Goal: Information Seeking & Learning: Learn about a topic

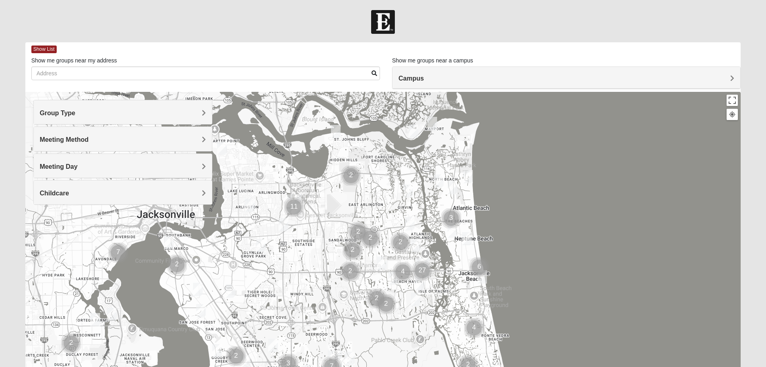
drag, startPoint x: 321, startPoint y: 189, endPoint x: 360, endPoint y: 210, distance: 43.4
click at [360, 210] on div at bounding box center [383, 253] width 716 height 322
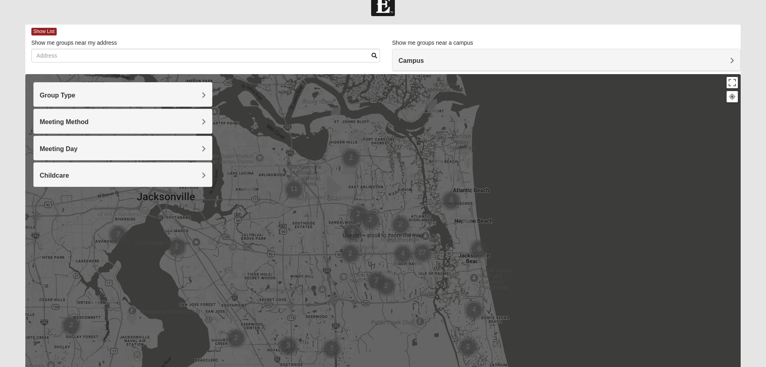
scroll to position [40, 0]
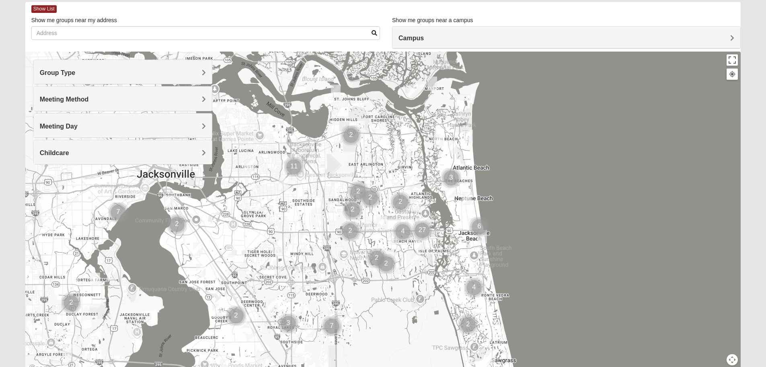
click at [736, 75] on div at bounding box center [732, 73] width 7 height 7
click at [735, 361] on button "Map camera controls" at bounding box center [732, 359] width 11 height 11
click at [721, 328] on button "Zoom in" at bounding box center [718, 330] width 11 height 11
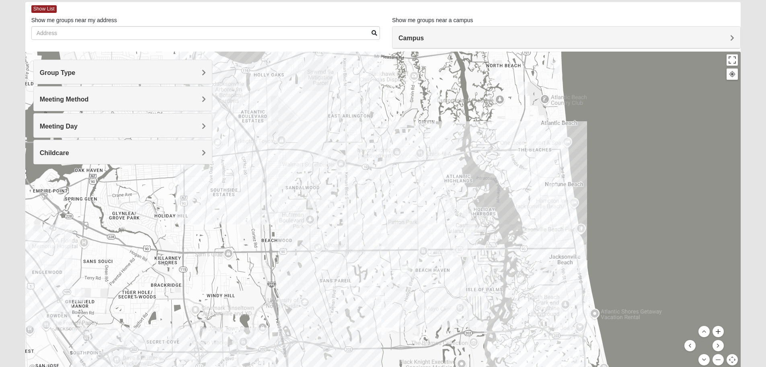
click at [721, 328] on button "Zoom in" at bounding box center [718, 330] width 11 height 11
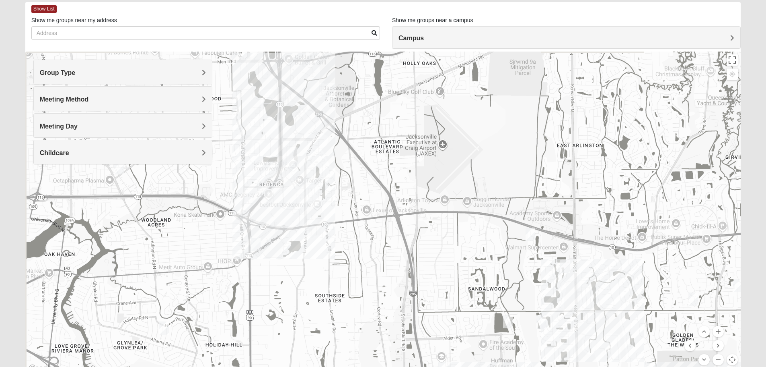
drag, startPoint x: 259, startPoint y: 160, endPoint x: 520, endPoint y: 281, distance: 287.3
click at [526, 286] on div at bounding box center [383, 212] width 716 height 322
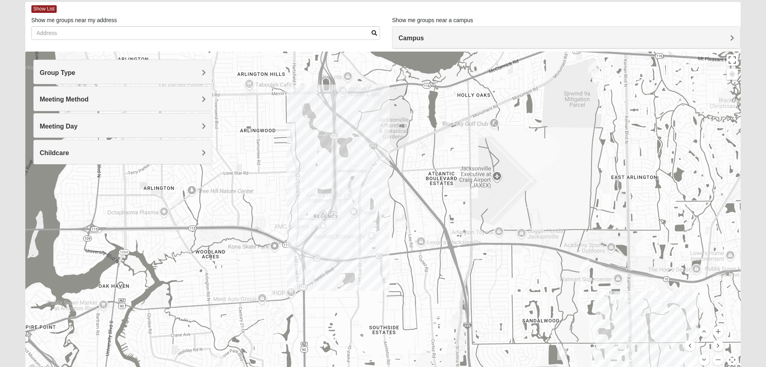
drag, startPoint x: 358, startPoint y: 198, endPoint x: 415, endPoint y: 232, distance: 66.0
click at [415, 232] on div at bounding box center [383, 212] width 716 height 322
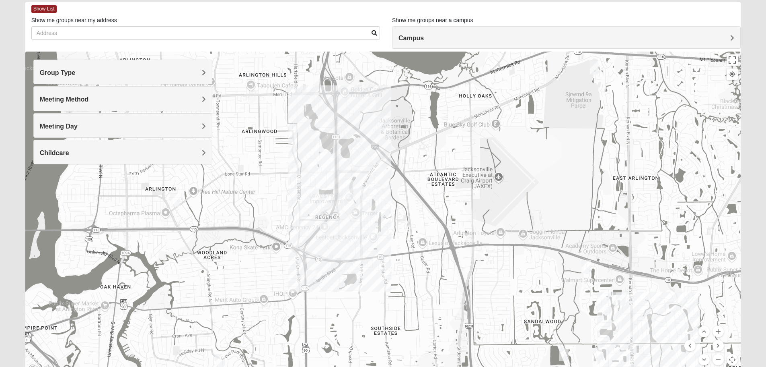
click at [351, 172] on div at bounding box center [383, 212] width 716 height 322
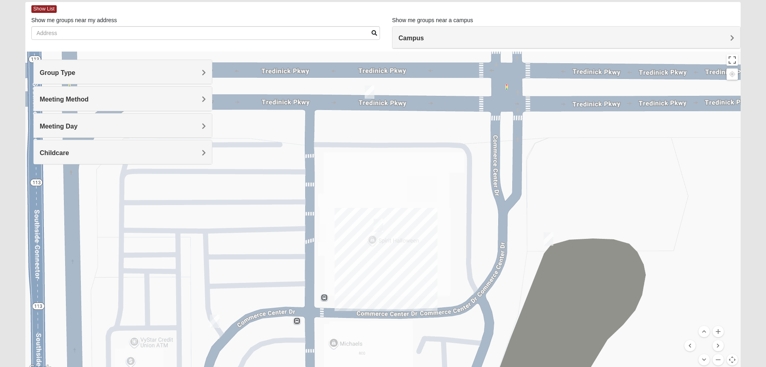
click at [376, 226] on img "On Campus Womens Bates 32225" at bounding box center [379, 224] width 10 height 13
click at [552, 238] on img "On campus Mens Sitterson 32225" at bounding box center [549, 238] width 10 height 13
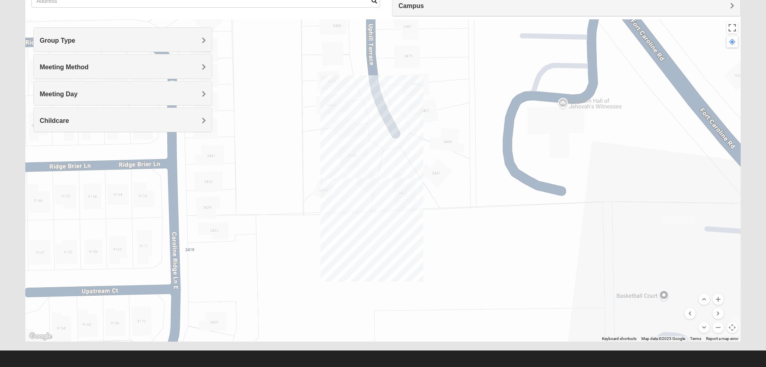
scroll to position [76, 0]
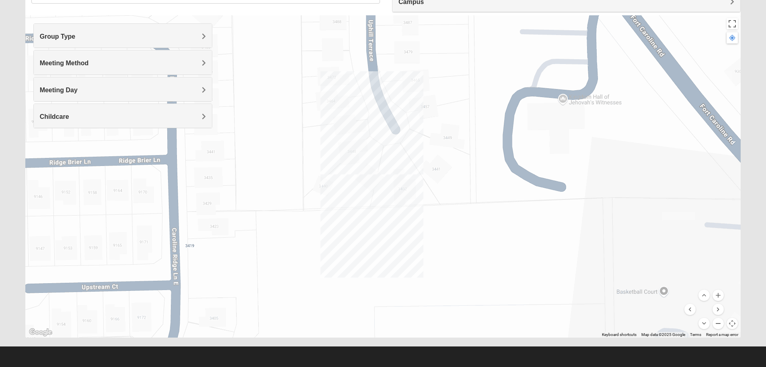
click at [721, 323] on button "Zoom out" at bounding box center [718, 322] width 11 height 11
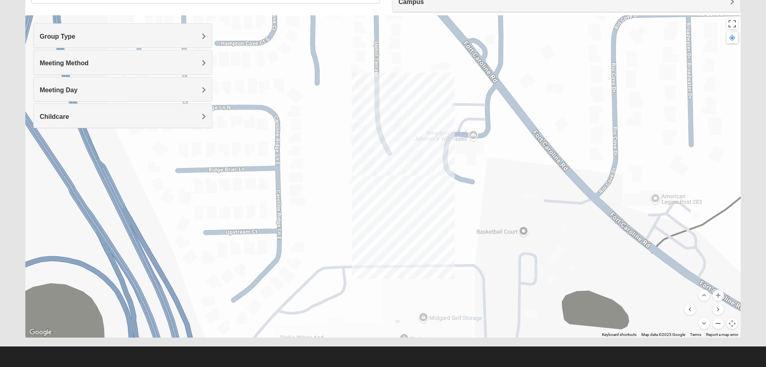
click at [721, 323] on button "Zoom out" at bounding box center [718, 322] width 11 height 11
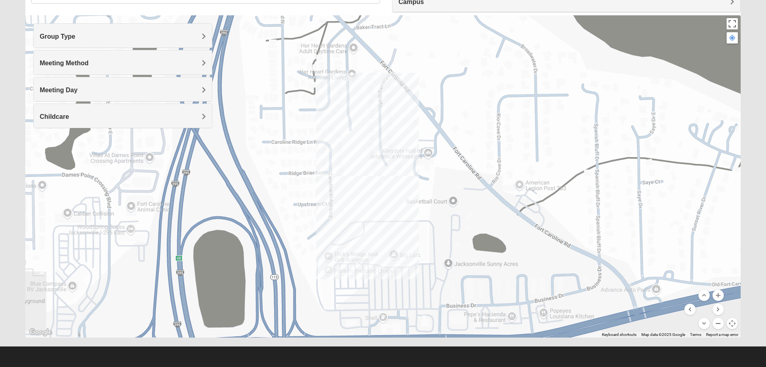
click at [721, 323] on button "Zoom out" at bounding box center [718, 322] width 11 height 11
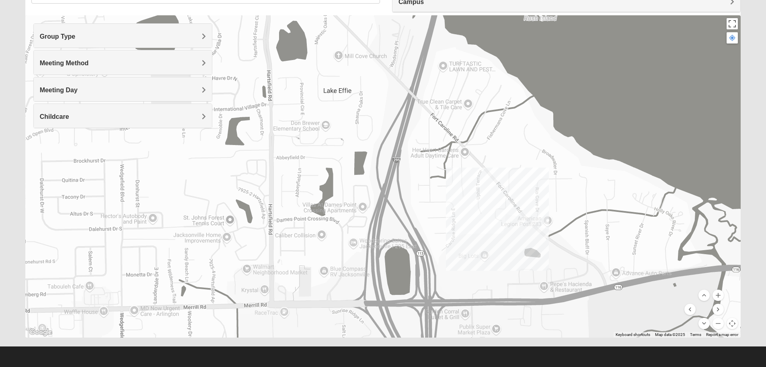
drag, startPoint x: 258, startPoint y: 171, endPoint x: 357, endPoint y: 214, distance: 108.1
click at [357, 214] on div "On campus Mens [PERSON_NAME] 32225 [DATE] PM Men Only In Person Childcare Learn…" at bounding box center [383, 176] width 716 height 322
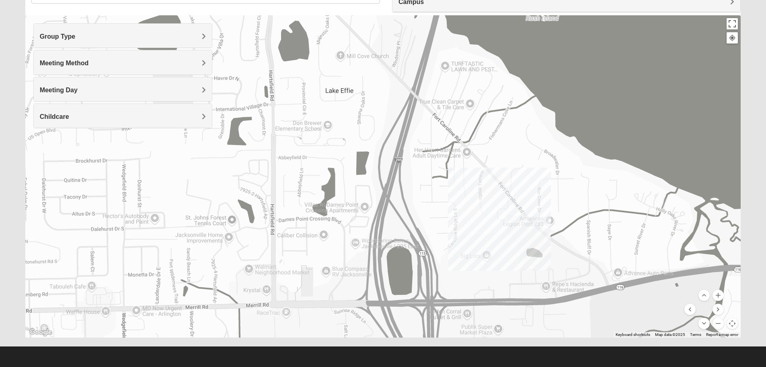
click at [480, 212] on div "On campus Mens [PERSON_NAME] 32225 [DATE] PM Men Only In Person Childcare Learn…" at bounding box center [383, 176] width 716 height 322
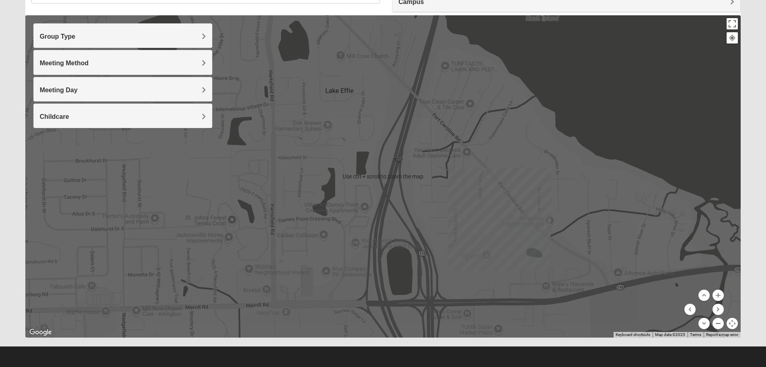
click at [722, 324] on button "Zoom out" at bounding box center [718, 322] width 11 height 11
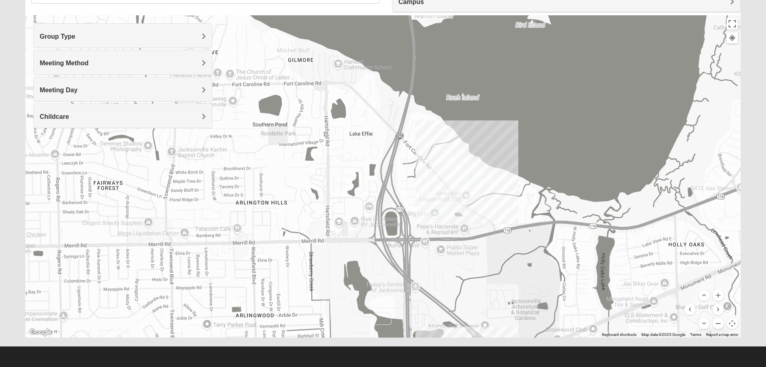
click at [719, 326] on button "Zoom out" at bounding box center [718, 322] width 11 height 11
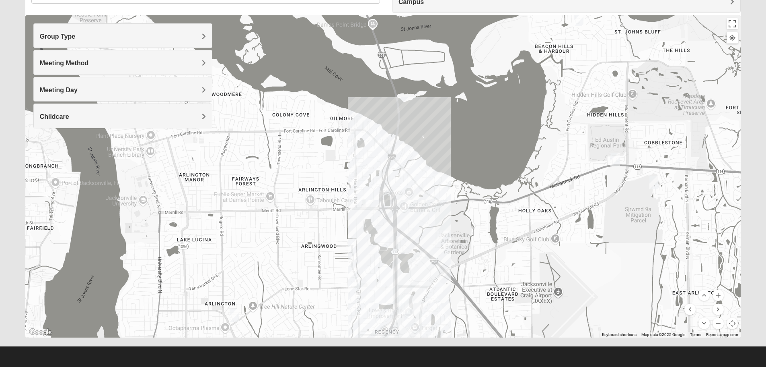
click at [616, 160] on img "Mens Mendonsa 32225" at bounding box center [616, 159] width 10 height 13
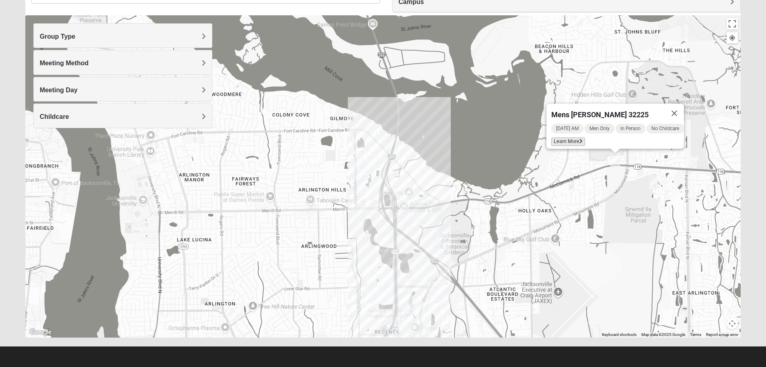
click at [560, 138] on span "Learn More" at bounding box center [569, 141] width 34 height 8
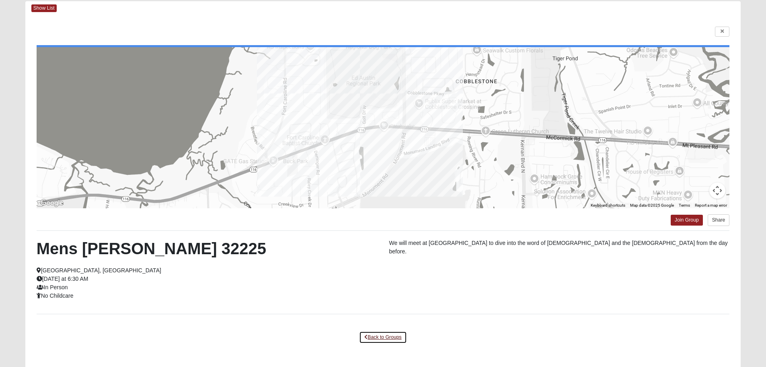
click at [380, 338] on link "Back to Groups" at bounding box center [382, 337] width 47 height 12
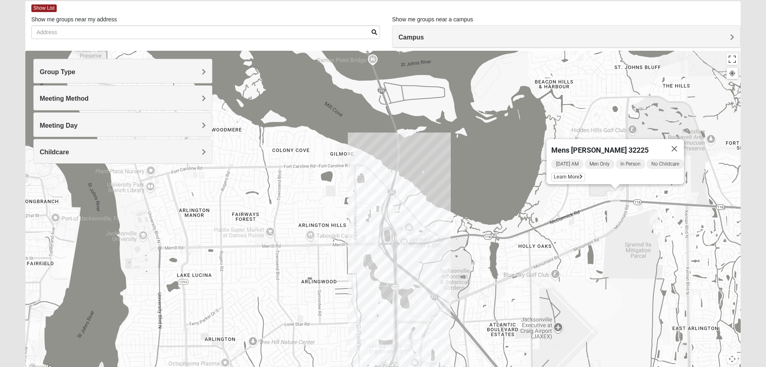
click at [107, 75] on h4 "Group Type" at bounding box center [123, 72] width 166 height 8
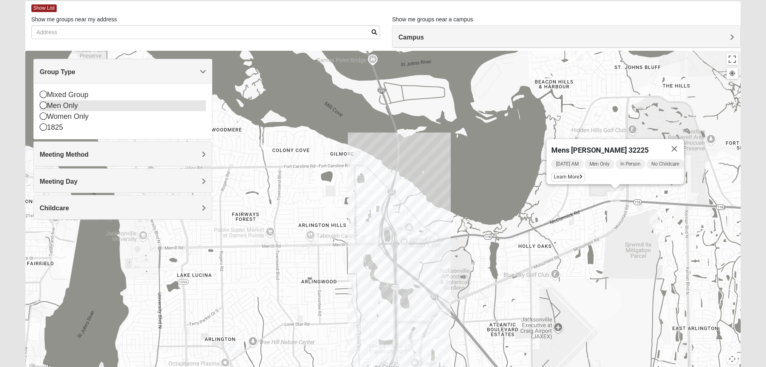
click at [42, 104] on icon at bounding box center [43, 104] width 7 height 7
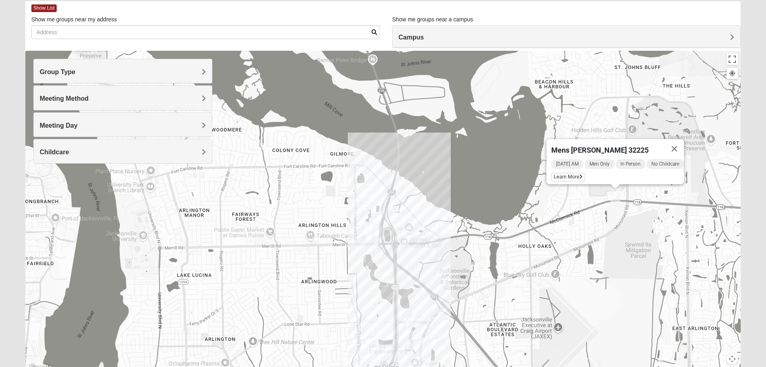
click at [103, 97] on h4 "Meeting Method" at bounding box center [123, 99] width 166 height 8
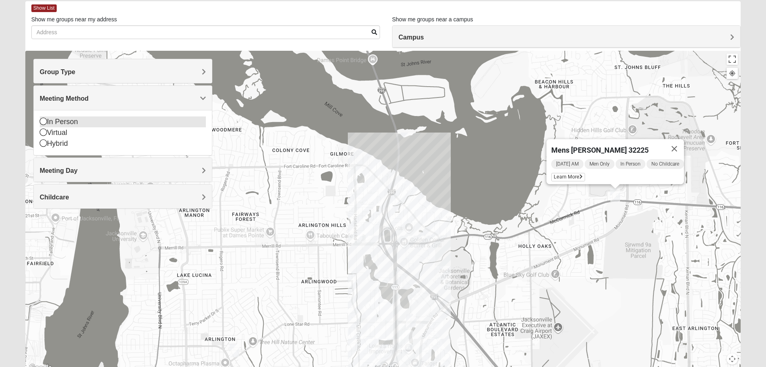
click at [43, 123] on icon at bounding box center [43, 120] width 7 height 7
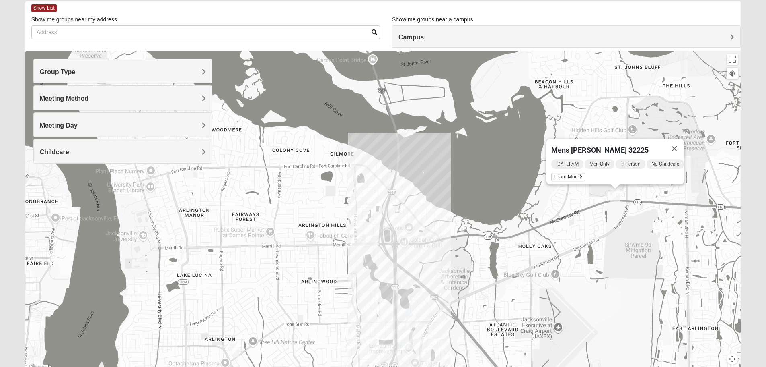
click at [104, 128] on h4 "Meeting Day" at bounding box center [123, 125] width 166 height 8
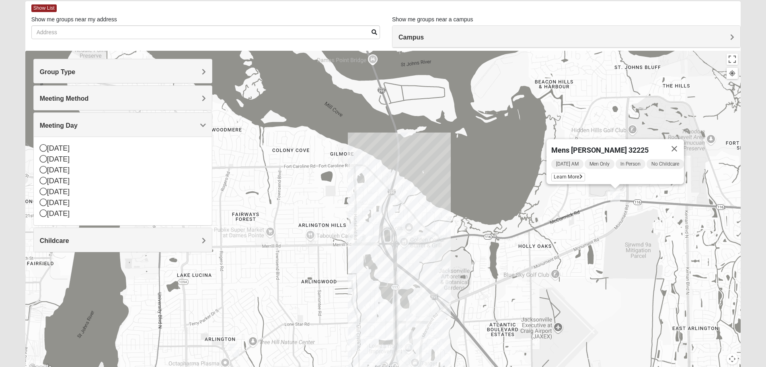
click at [104, 128] on h4 "Meeting Day" at bounding box center [123, 125] width 166 height 8
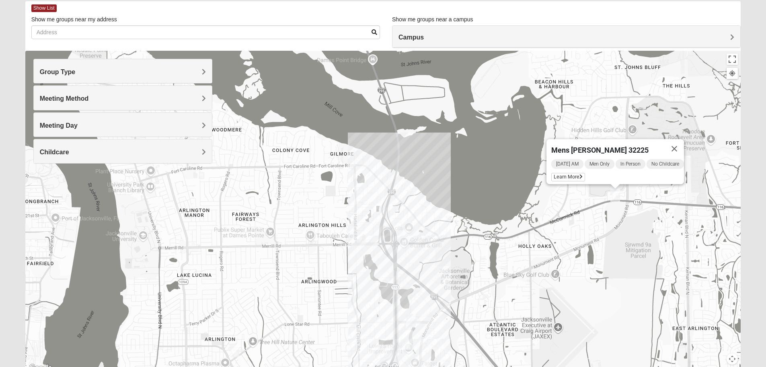
click at [104, 128] on h4 "Meeting Day" at bounding box center [123, 125] width 166 height 8
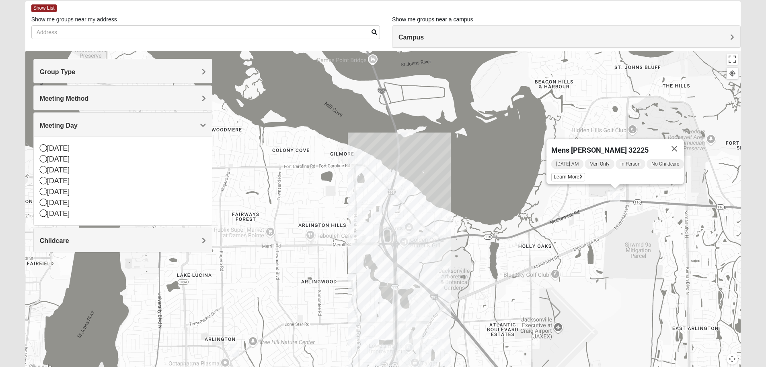
click at [104, 128] on h4 "Meeting Day" at bounding box center [123, 125] width 166 height 8
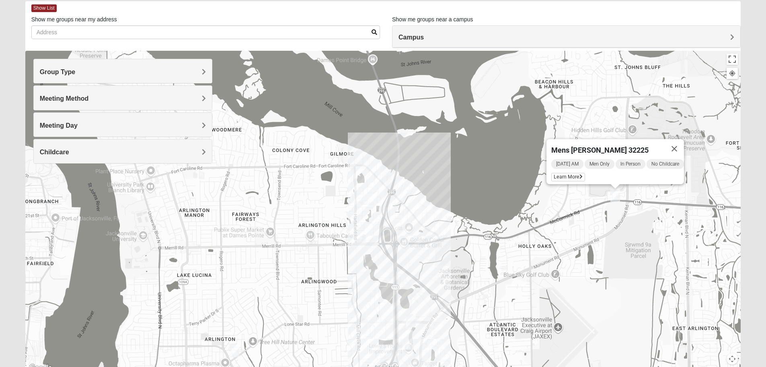
click at [414, 323] on img "On campus Mens Sitterson 32225" at bounding box center [411, 320] width 10 height 13
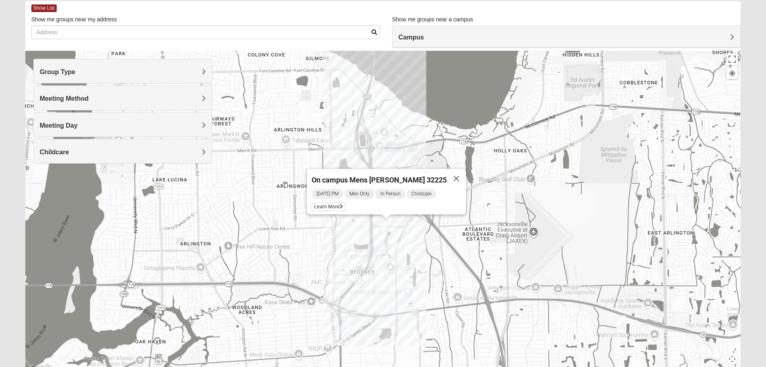
drag, startPoint x: 297, startPoint y: 319, endPoint x: 273, endPoint y: 222, distance: 99.6
click at [273, 222] on div "On campus Mens [PERSON_NAME] 32225 [DATE] PM Men Only In Person Childcare Learn…" at bounding box center [383, 212] width 716 height 322
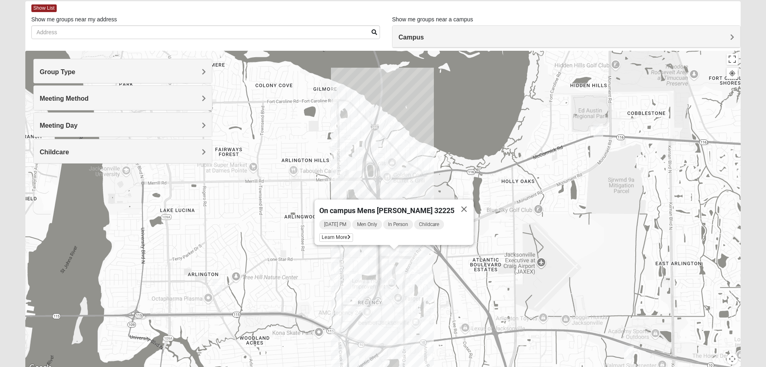
drag, startPoint x: 275, startPoint y: 196, endPoint x: 369, endPoint y: 152, distance: 103.9
click at [284, 226] on div "On campus Mens [PERSON_NAME] 32225 [DATE] PM Men Only In Person Childcare Learn…" at bounding box center [383, 212] width 716 height 322
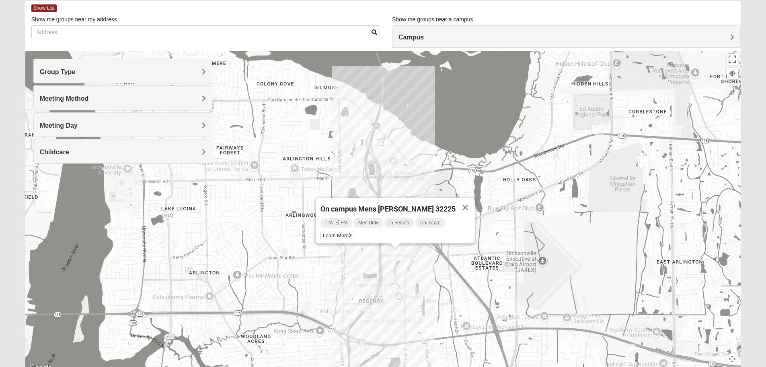
click at [349, 145] on div "On campus Mens [PERSON_NAME] 32225 [DATE] PM Men Only In Person Childcare Learn…" at bounding box center [383, 212] width 716 height 322
click at [391, 150] on div "On campus Mens [PERSON_NAME] 32225 [DATE] PM Men Only In Person Childcare Learn…" at bounding box center [383, 212] width 716 height 322
click at [393, 285] on div "On campus Mens [PERSON_NAME] 32225 [DATE] PM Men Only In Person Childcare Learn…" at bounding box center [383, 212] width 716 height 322
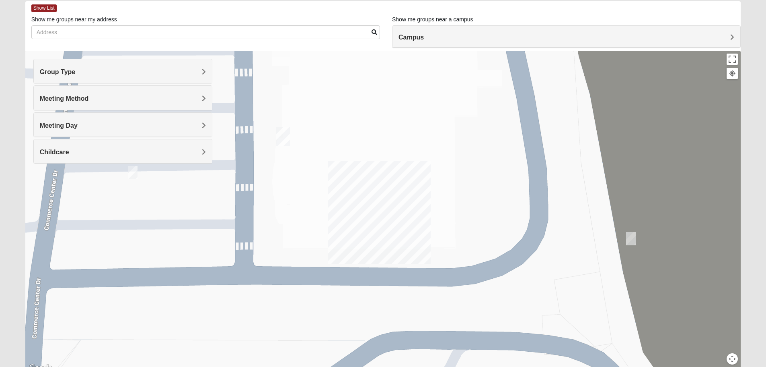
click at [631, 242] on img "On Campus Mens Harrison 32225" at bounding box center [631, 238] width 10 height 13
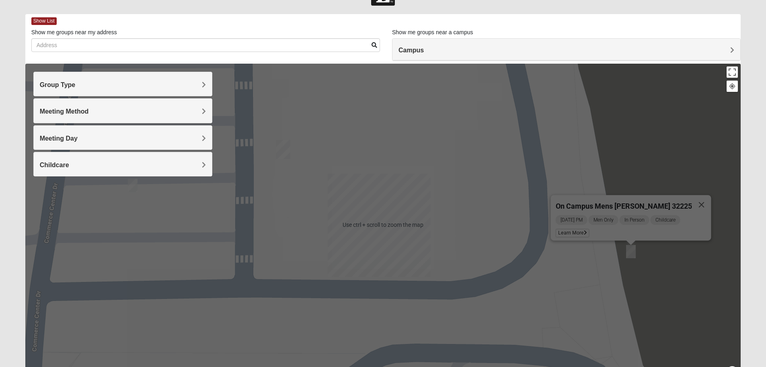
scroll to position [76, 0]
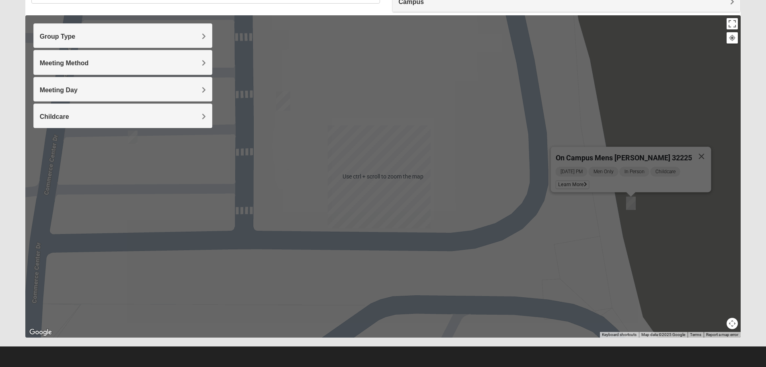
click at [733, 323] on button "Map camera controls" at bounding box center [732, 322] width 11 height 11
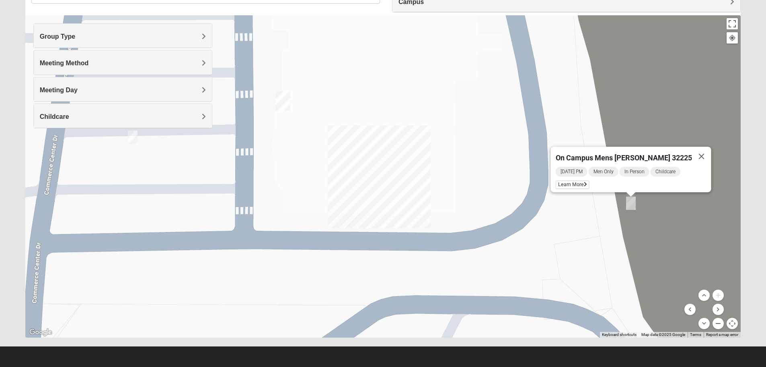
click at [721, 325] on button "Zoom out" at bounding box center [718, 322] width 11 height 11
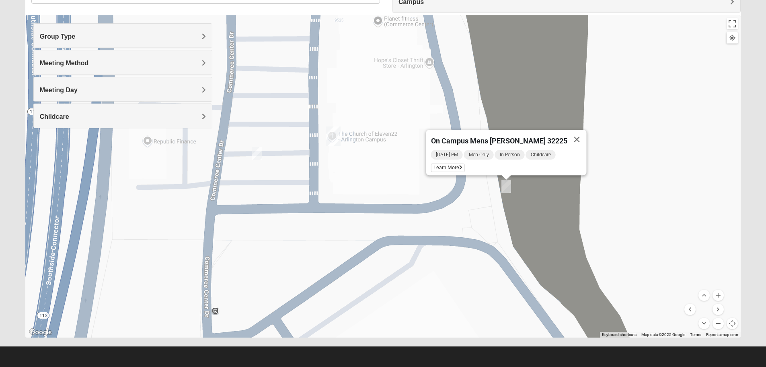
click at [721, 325] on button "Zoom out" at bounding box center [718, 322] width 11 height 11
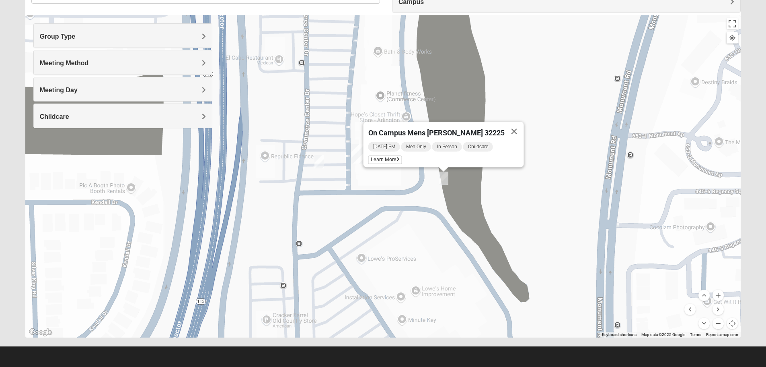
click at [721, 325] on button "Zoom out" at bounding box center [718, 322] width 11 height 11
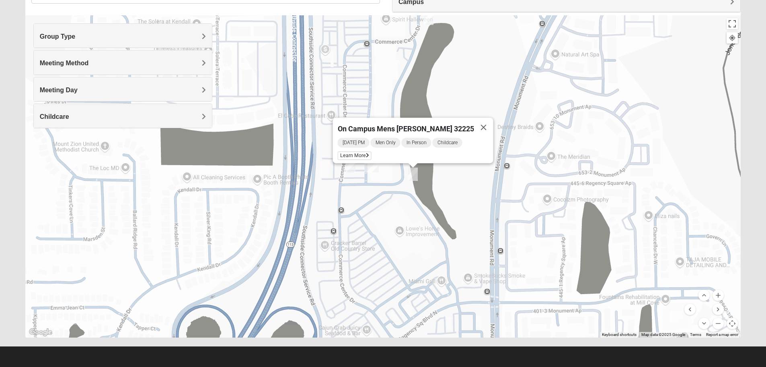
click at [352, 172] on img "Mens Barringer/Will 32225" at bounding box center [351, 165] width 10 height 13
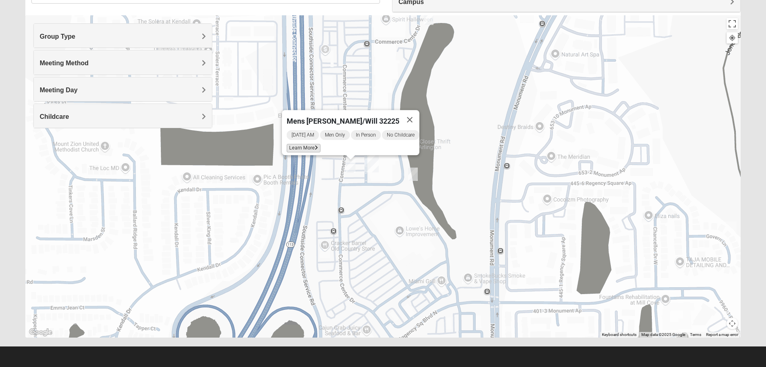
click at [292, 144] on span "Learn More" at bounding box center [304, 148] width 34 height 8
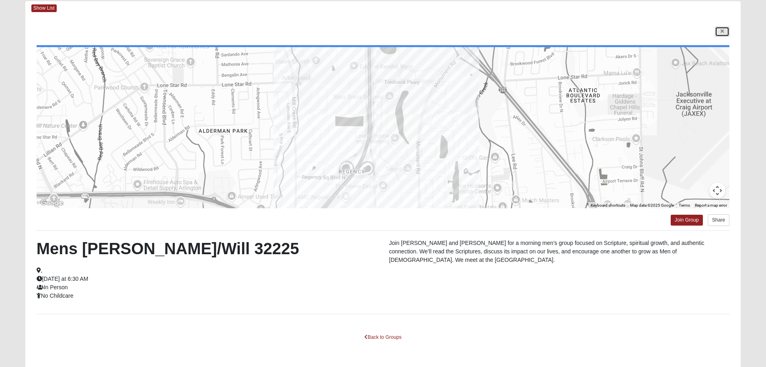
click at [721, 35] on div "← Move left → Move right ↑ Move up ↓ Move down + Zoom in - Zoom out Home Jump l…" at bounding box center [383, 191] width 716 height 353
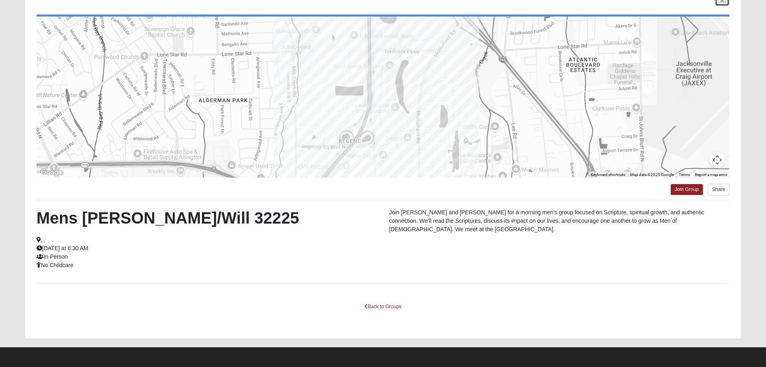
scroll to position [72, 0]
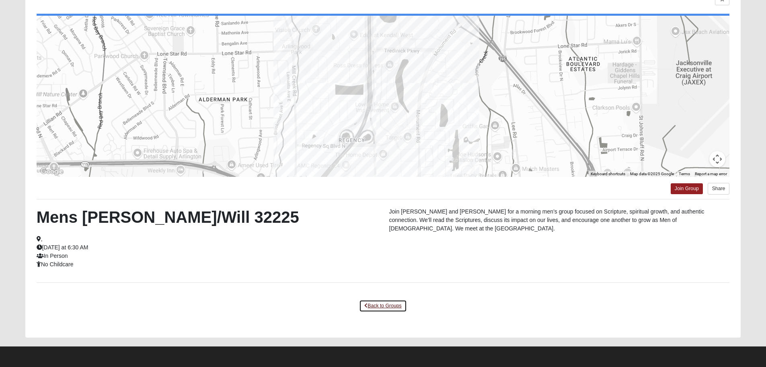
click at [379, 304] on link "Back to Groups" at bounding box center [382, 305] width 47 height 12
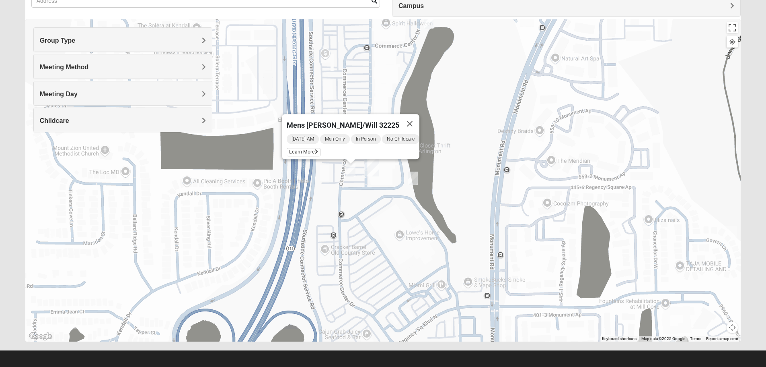
click at [416, 177] on img "On Campus Mens Harrison 32225" at bounding box center [413, 177] width 10 height 13
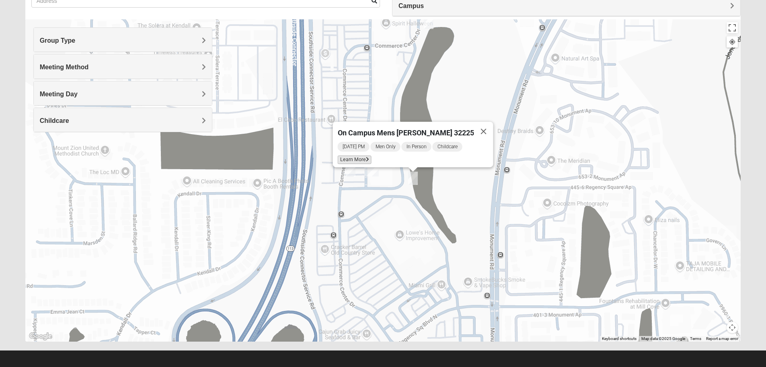
click at [371, 157] on span "Learn More" at bounding box center [355, 159] width 34 height 8
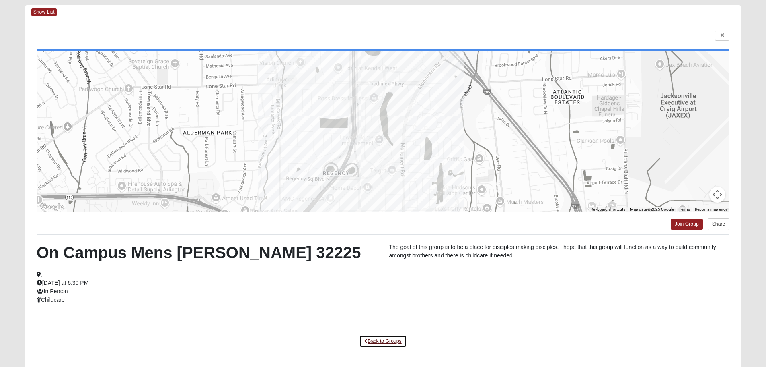
click at [387, 337] on link "Back to Groups" at bounding box center [382, 341] width 47 height 12
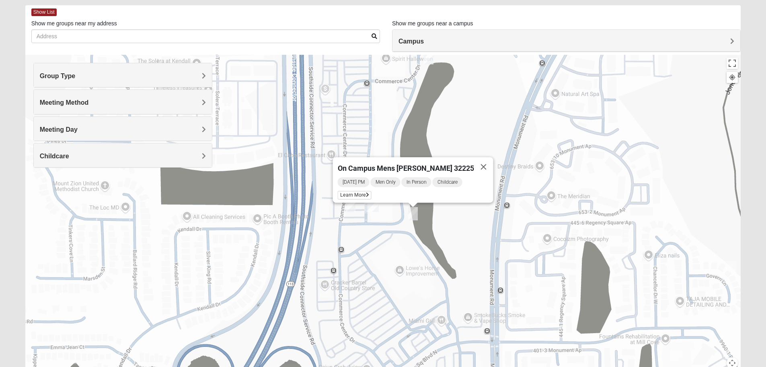
click at [429, 56] on img "On campus Mens Sitterson 32225" at bounding box center [429, 57] width 10 height 13
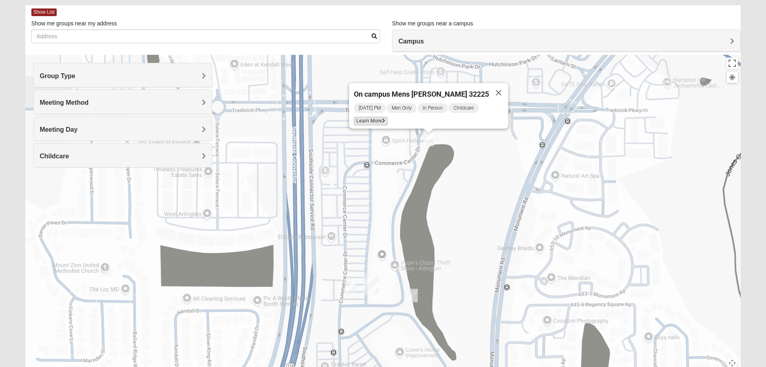
click at [388, 117] on span "Learn More" at bounding box center [371, 121] width 34 height 8
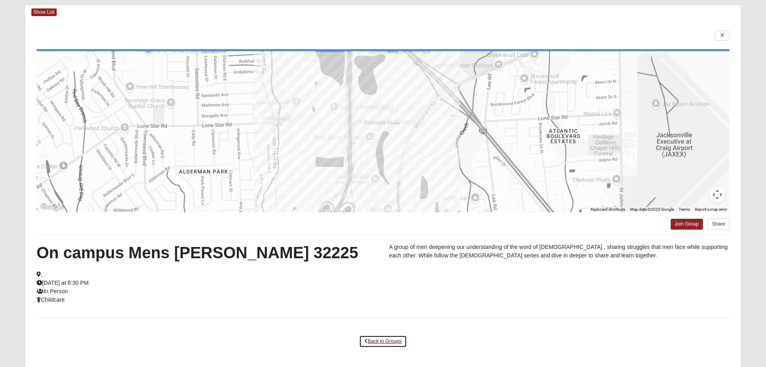
click at [387, 337] on link "Back to Groups" at bounding box center [382, 341] width 47 height 12
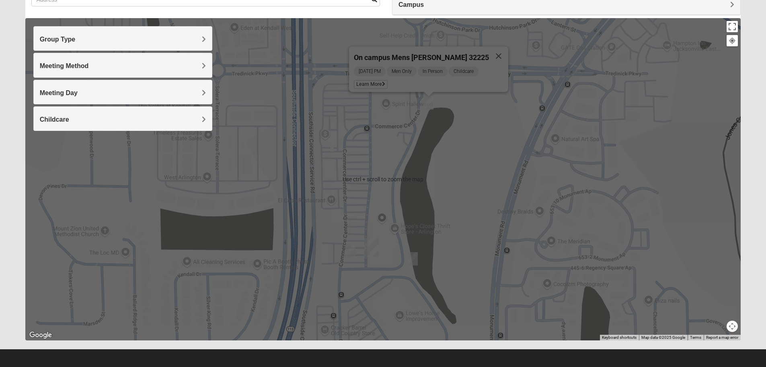
scroll to position [76, 0]
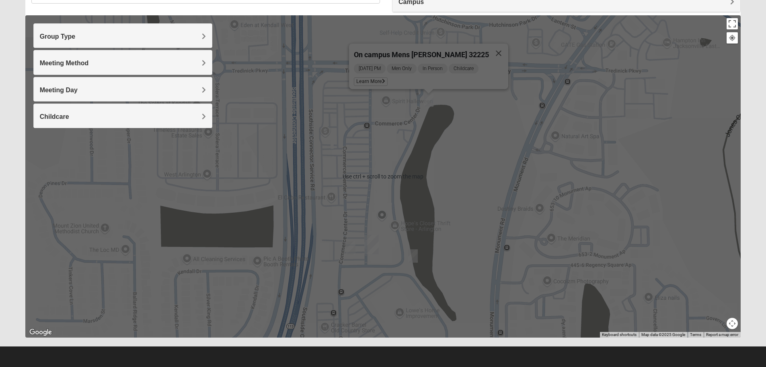
click at [735, 324] on button "Map camera controls" at bounding box center [732, 322] width 11 height 11
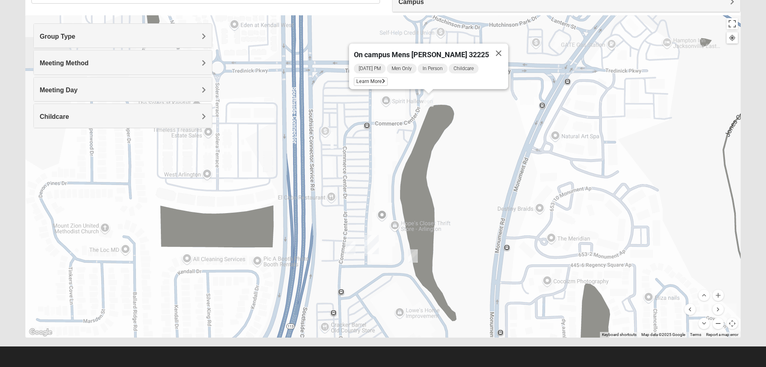
click at [720, 321] on button "Zoom out" at bounding box center [718, 322] width 11 height 11
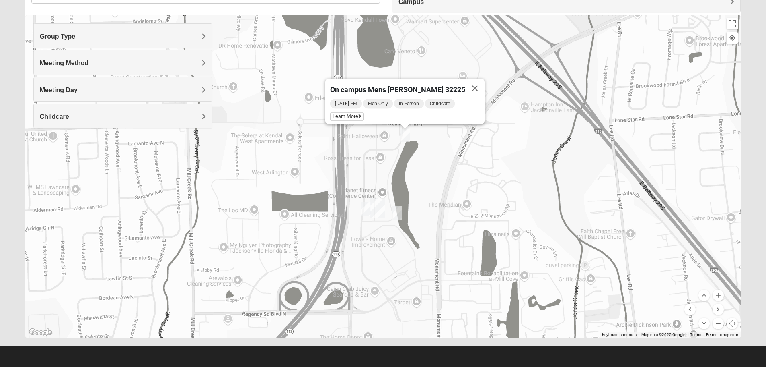
click at [719, 322] on button "Zoom out" at bounding box center [718, 322] width 11 height 11
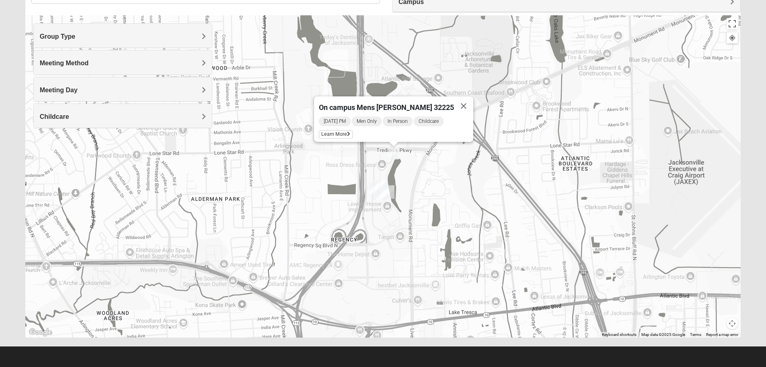
click at [44, 214] on img "Mens Smith/McGhee 32277" at bounding box center [41, 211] width 10 height 13
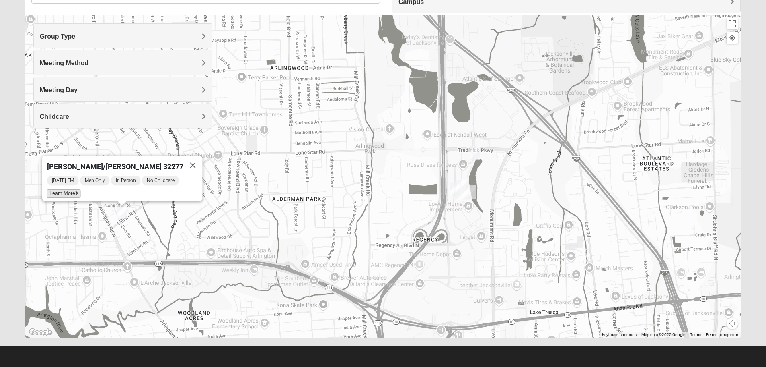
click at [74, 189] on span "Learn More" at bounding box center [64, 193] width 34 height 8
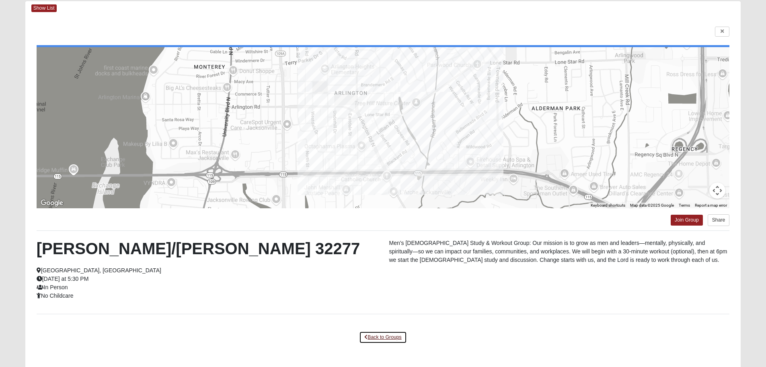
click at [388, 334] on link "Back to Groups" at bounding box center [382, 337] width 47 height 12
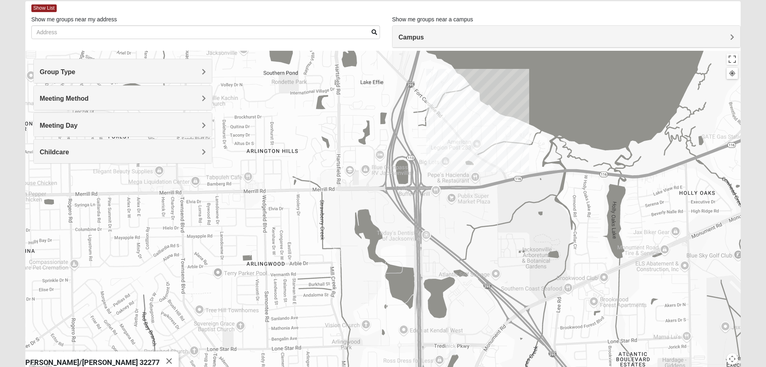
drag, startPoint x: 346, startPoint y: 173, endPoint x: 321, endPoint y: 336, distance: 164.6
click at [321, 336] on div "[PERSON_NAME]/[PERSON_NAME] 32277 [DATE] PM Men Only In Person No Childcare Lea…" at bounding box center [383, 212] width 716 height 322
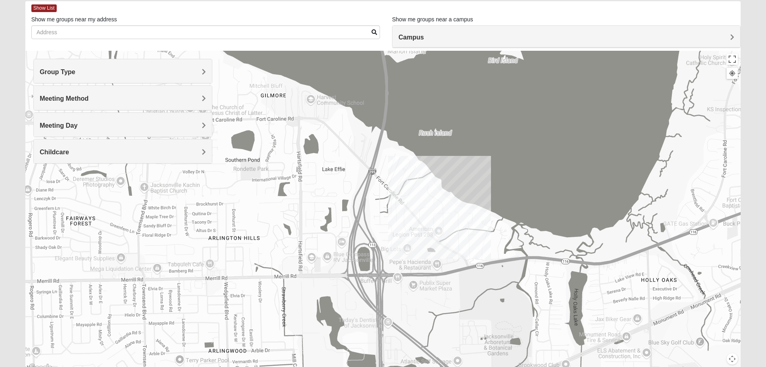
drag, startPoint x: 362, startPoint y: 241, endPoint x: 330, endPoint y: 315, distance: 81.1
click at [319, 321] on div "[PERSON_NAME]/[PERSON_NAME] 32277 [DATE] PM Men Only In Person No Childcare Lea…" at bounding box center [383, 212] width 716 height 322
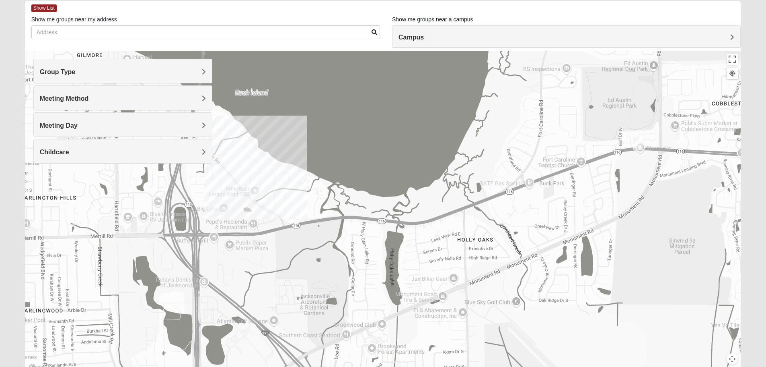
drag, startPoint x: 510, startPoint y: 274, endPoint x: 334, endPoint y: 239, distance: 180.2
click at [334, 239] on div "[PERSON_NAME]/[PERSON_NAME] 32277 [DATE] PM Men Only In Person No Childcare Lea…" at bounding box center [383, 212] width 716 height 322
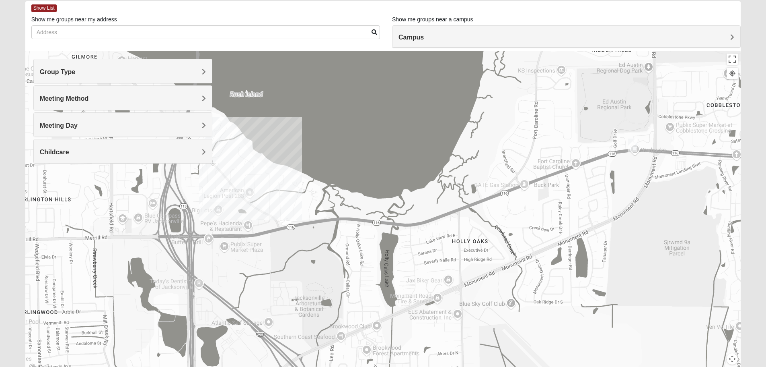
click at [634, 143] on img "Mens Mendonsa 32225" at bounding box center [633, 144] width 10 height 13
click at [578, 124] on span "Learn More" at bounding box center [586, 127] width 34 height 8
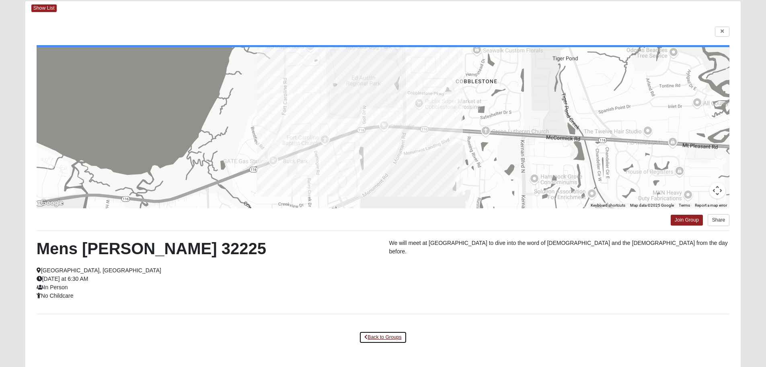
click at [395, 334] on link "Back to Groups" at bounding box center [382, 337] width 47 height 12
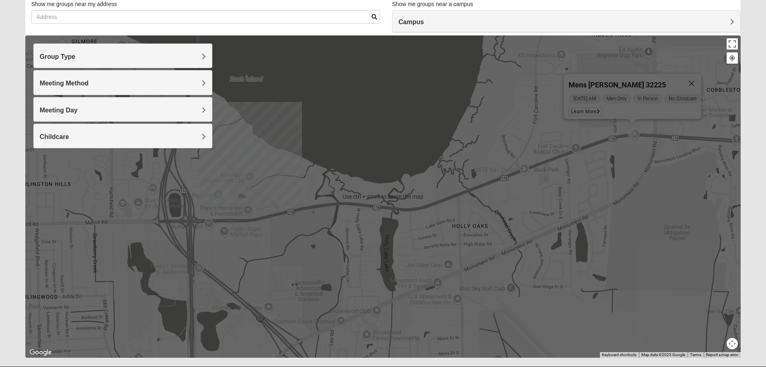
scroll to position [76, 0]
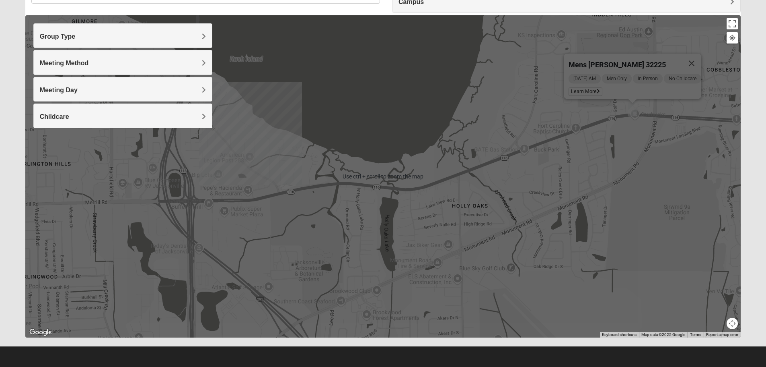
click at [734, 320] on button "Map camera controls" at bounding box center [732, 322] width 11 height 11
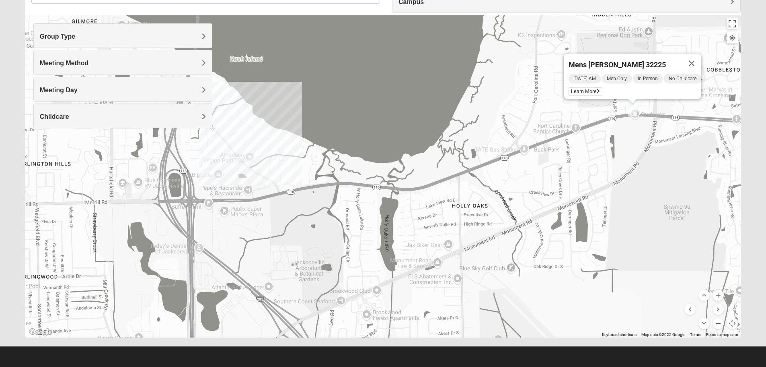
click at [720, 325] on button "Zoom out" at bounding box center [718, 322] width 11 height 11
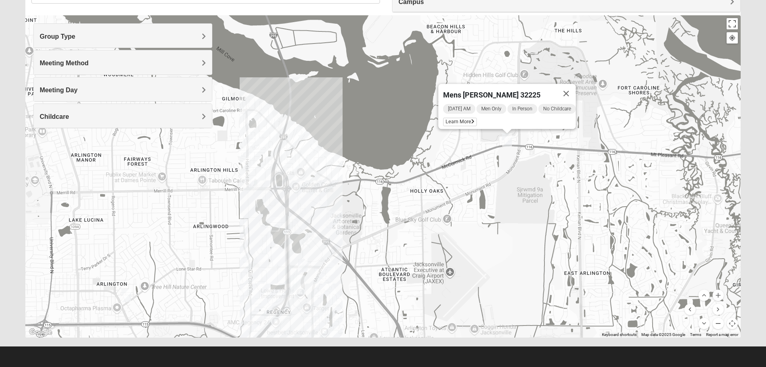
click at [721, 323] on button "Zoom out" at bounding box center [718, 322] width 11 height 11
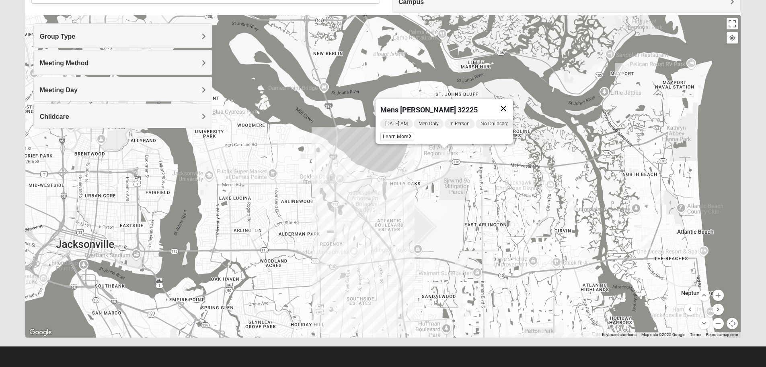
click at [507, 103] on button "Close" at bounding box center [503, 108] width 19 height 19
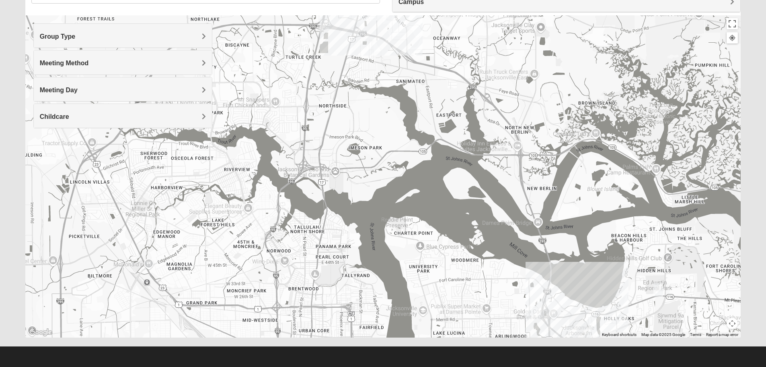
drag, startPoint x: 270, startPoint y: 249, endPoint x: 484, endPoint y: 383, distance: 252.5
click at [484, 366] on html "Log In Find A Group Error Show List Loading Groups" at bounding box center [383, 145] width 766 height 443
click at [732, 326] on button "Map camera controls" at bounding box center [732, 322] width 11 height 11
click at [719, 323] on button "Zoom out" at bounding box center [718, 322] width 11 height 11
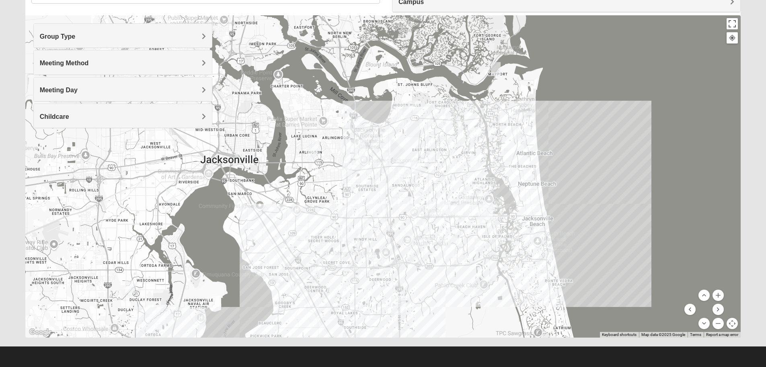
drag, startPoint x: 490, startPoint y: 234, endPoint x: 392, endPoint y: 140, distance: 135.2
click at [392, 140] on div at bounding box center [383, 176] width 716 height 322
click at [735, 34] on button at bounding box center [732, 37] width 11 height 11
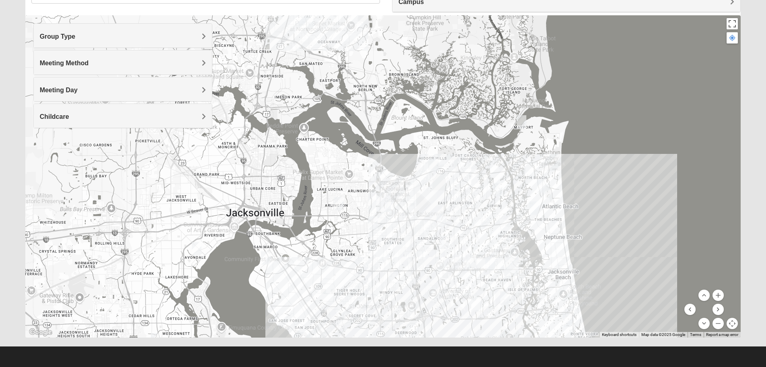
click at [730, 36] on div at bounding box center [732, 37] width 7 height 7
click at [338, 204] on img "Mens Smith/McGhee 32277" at bounding box center [339, 203] width 10 height 13
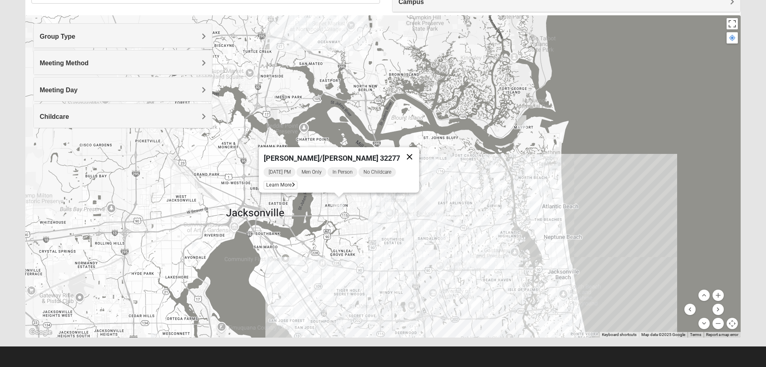
click at [401, 149] on button "Close" at bounding box center [409, 156] width 19 height 19
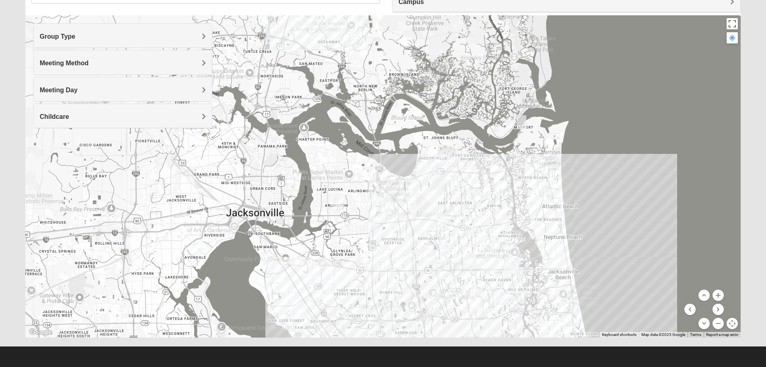
click at [340, 204] on img "Mens Smith/McGhee 32277" at bounding box center [339, 203] width 10 height 13
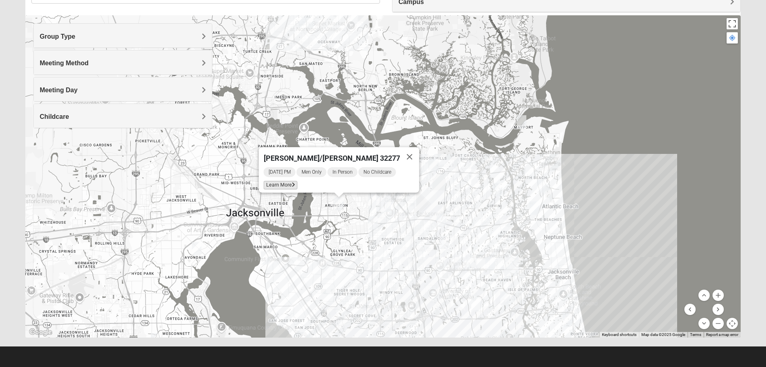
click at [292, 182] on span "Learn More" at bounding box center [281, 185] width 34 height 8
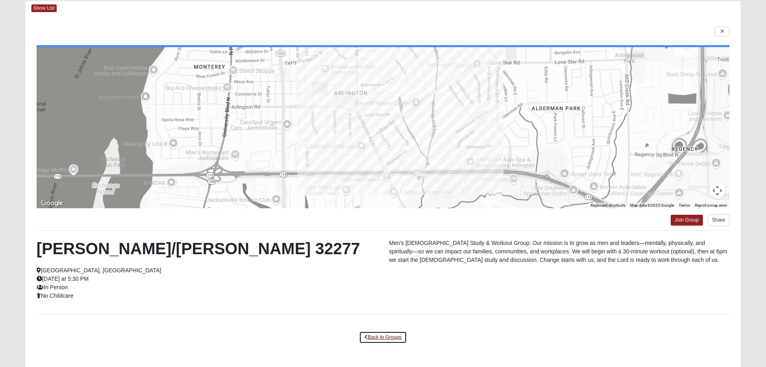
click at [376, 333] on link "Back to Groups" at bounding box center [382, 337] width 47 height 12
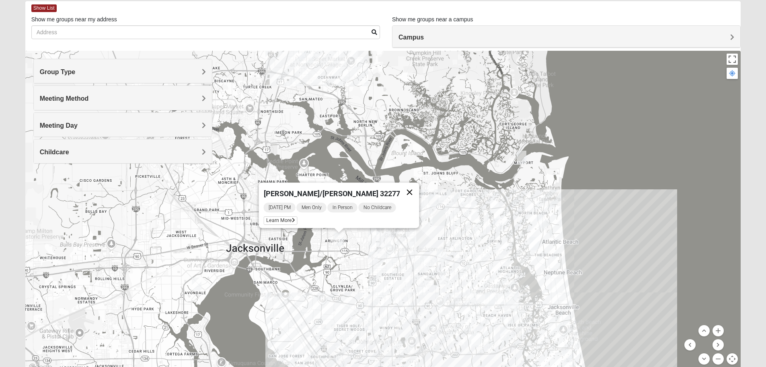
click at [403, 185] on button "Close" at bounding box center [409, 191] width 19 height 19
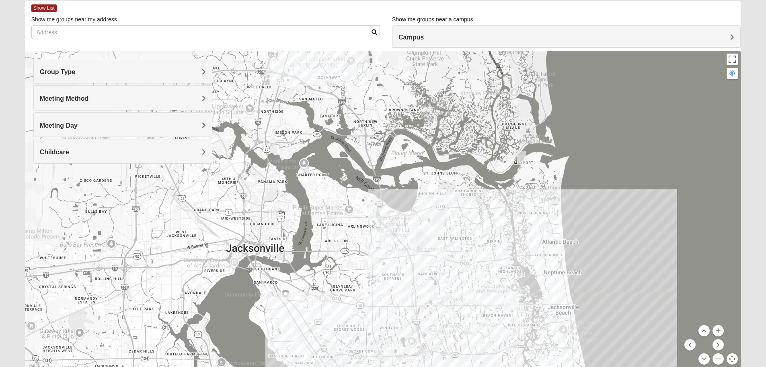
click at [436, 200] on img "Mens Mendonsa 32225" at bounding box center [434, 200] width 10 height 13
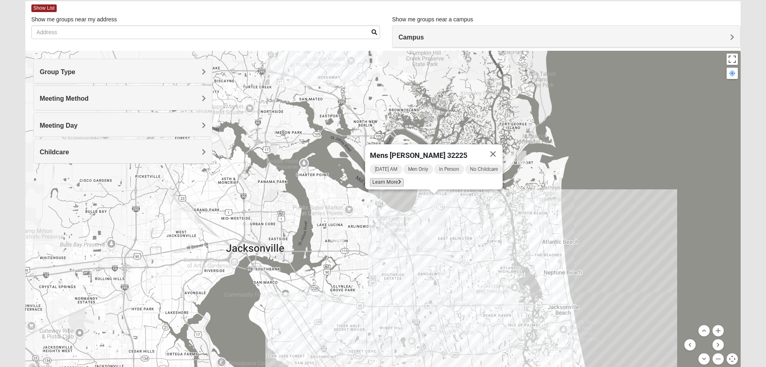
click at [380, 178] on span "Learn More" at bounding box center [387, 182] width 34 height 8
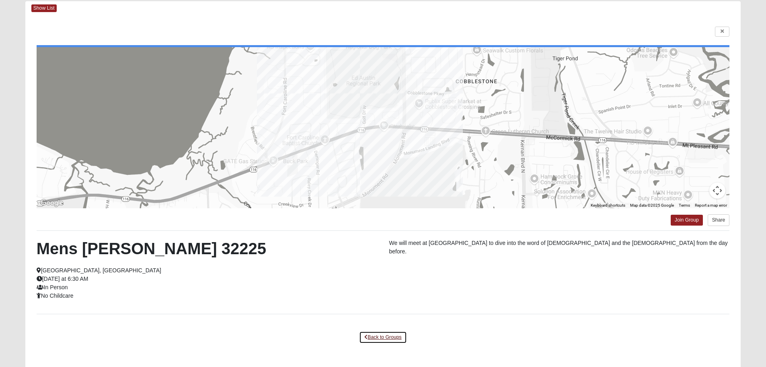
click at [376, 332] on link "Back to Groups" at bounding box center [382, 337] width 47 height 12
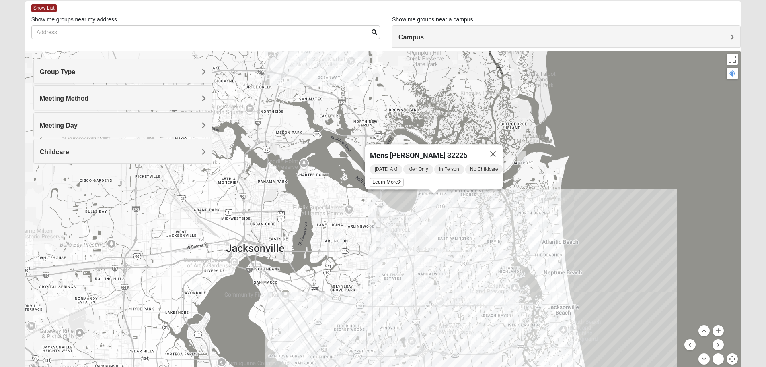
click at [675, 251] on div "Mens [PERSON_NAME] 32225 [DATE] AM Men Only In Person No Childcare Learn More" at bounding box center [383, 212] width 716 height 322
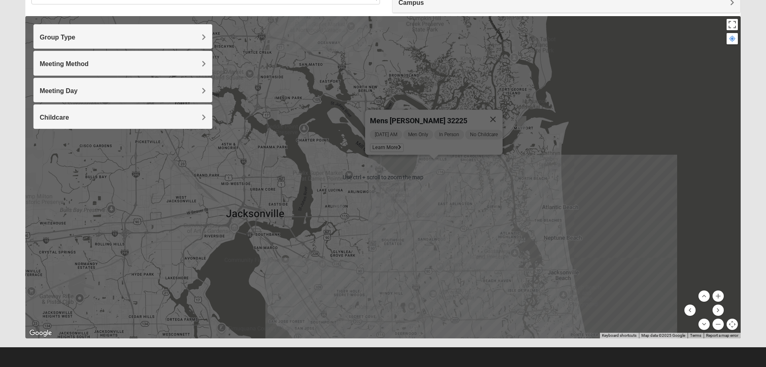
scroll to position [76, 0]
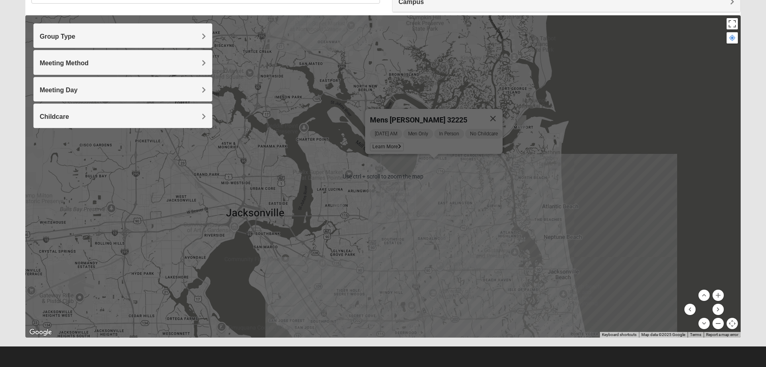
click at [721, 322] on button "Zoom out" at bounding box center [718, 322] width 11 height 11
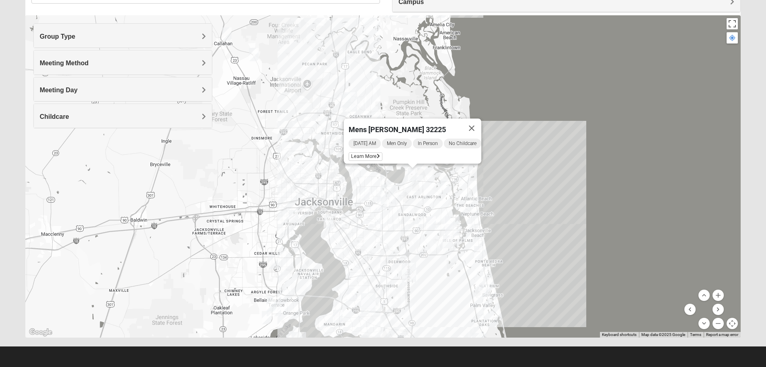
drag, startPoint x: 375, startPoint y: 224, endPoint x: 381, endPoint y: 232, distance: 9.2
click at [381, 232] on div "Mens [PERSON_NAME] 32225 [DATE] AM Men Only In Person No Childcare Learn More" at bounding box center [383, 176] width 716 height 322
click at [418, 212] on div "Mens [PERSON_NAME] 32225 [DATE] AM Men Only In Person No Childcare Learn More" at bounding box center [383, 176] width 716 height 322
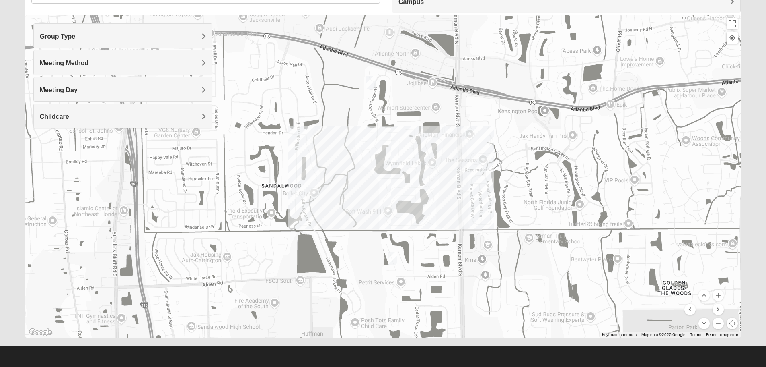
click at [372, 82] on img "Mens Vanning 32224" at bounding box center [371, 82] width 10 height 13
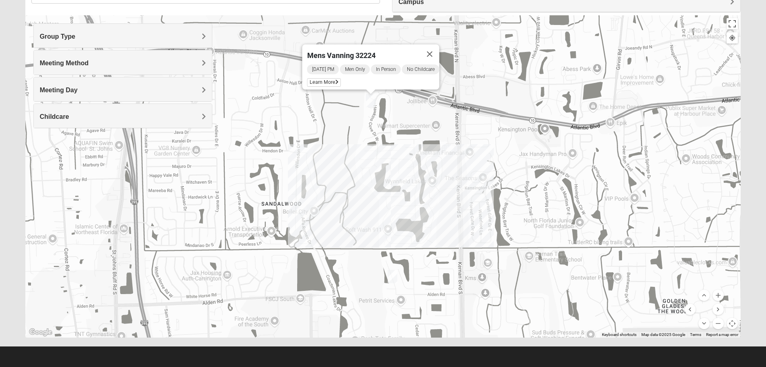
click at [391, 275] on img "Mens Haines 32246" at bounding box center [393, 276] width 10 height 13
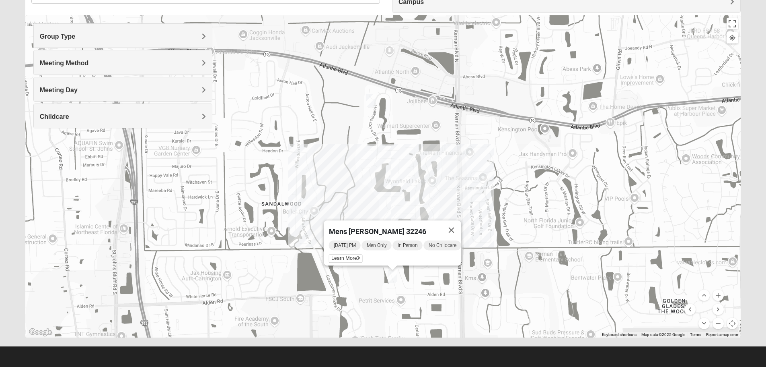
click at [456, 220] on button "Close" at bounding box center [451, 229] width 19 height 19
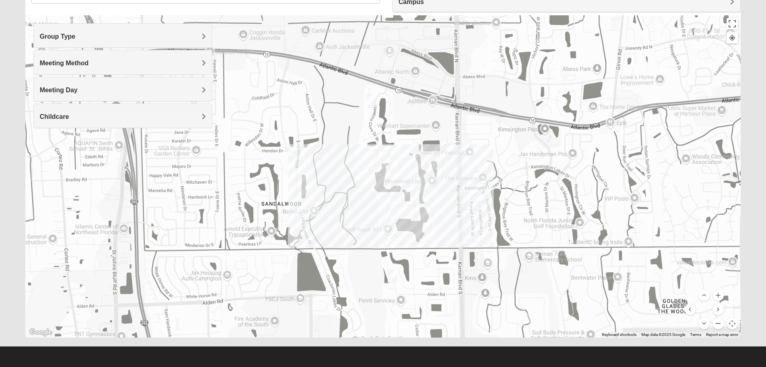
click at [721, 321] on button "Zoom out" at bounding box center [718, 322] width 11 height 11
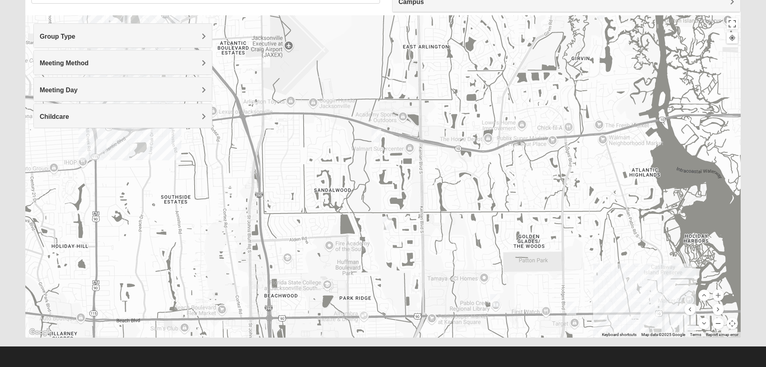
click at [719, 323] on button "Zoom out" at bounding box center [718, 322] width 11 height 11
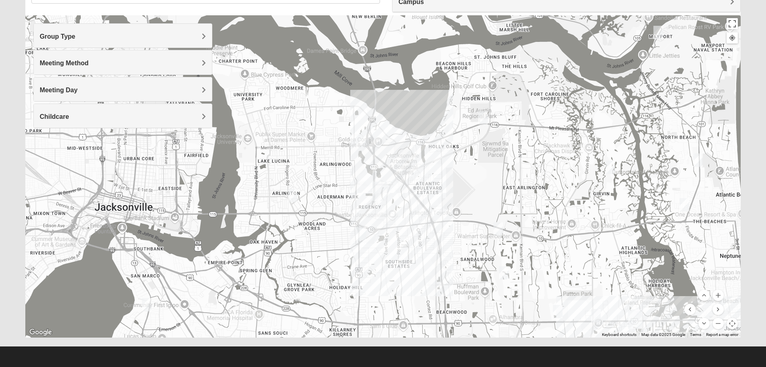
drag, startPoint x: 367, startPoint y: 161, endPoint x: 478, endPoint y: 230, distance: 131.0
click at [478, 230] on div at bounding box center [383, 176] width 716 height 322
